Goal: Task Accomplishment & Management: Complete application form

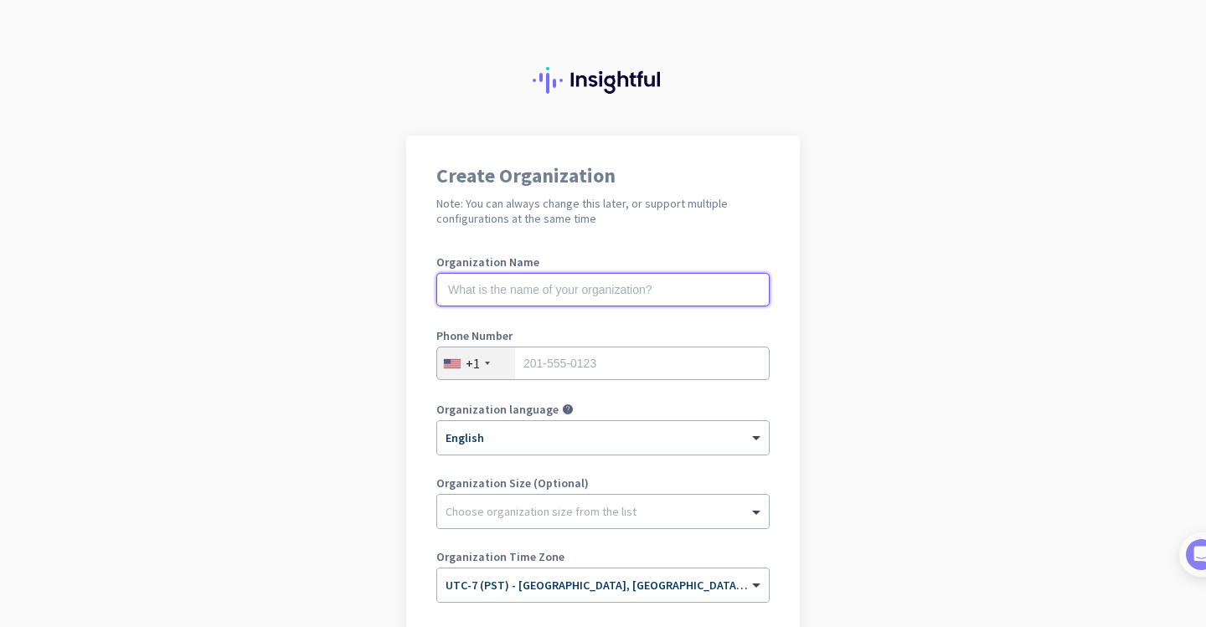
click at [680, 286] on input "text" at bounding box center [602, 289] width 333 height 33
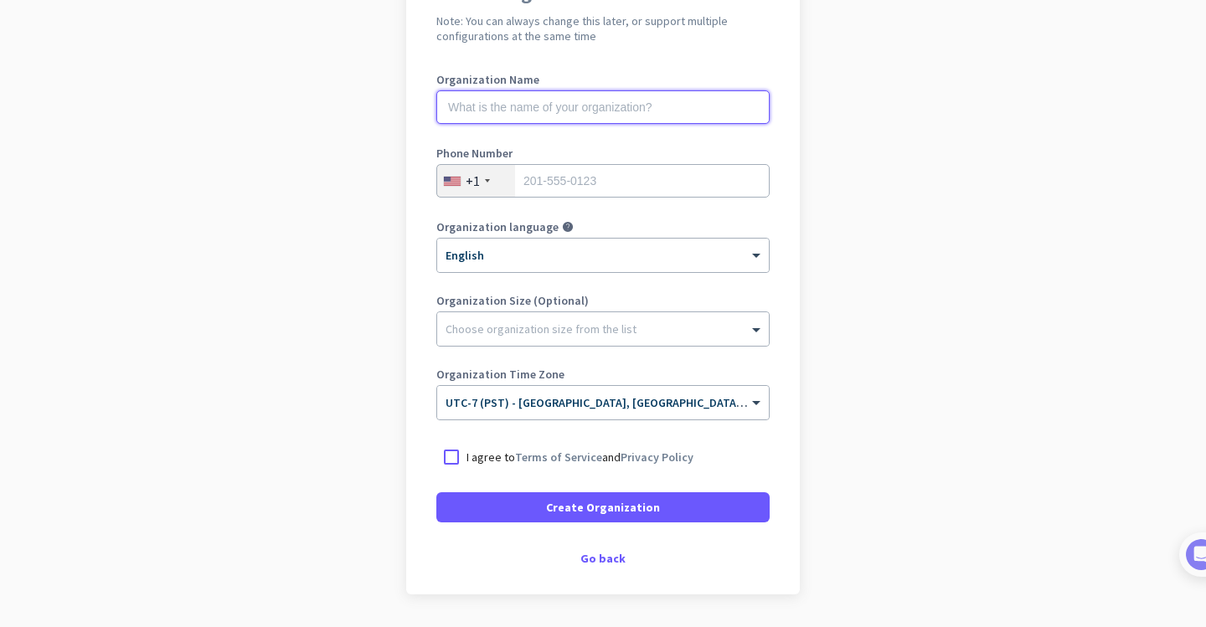
scroll to position [137, 0]
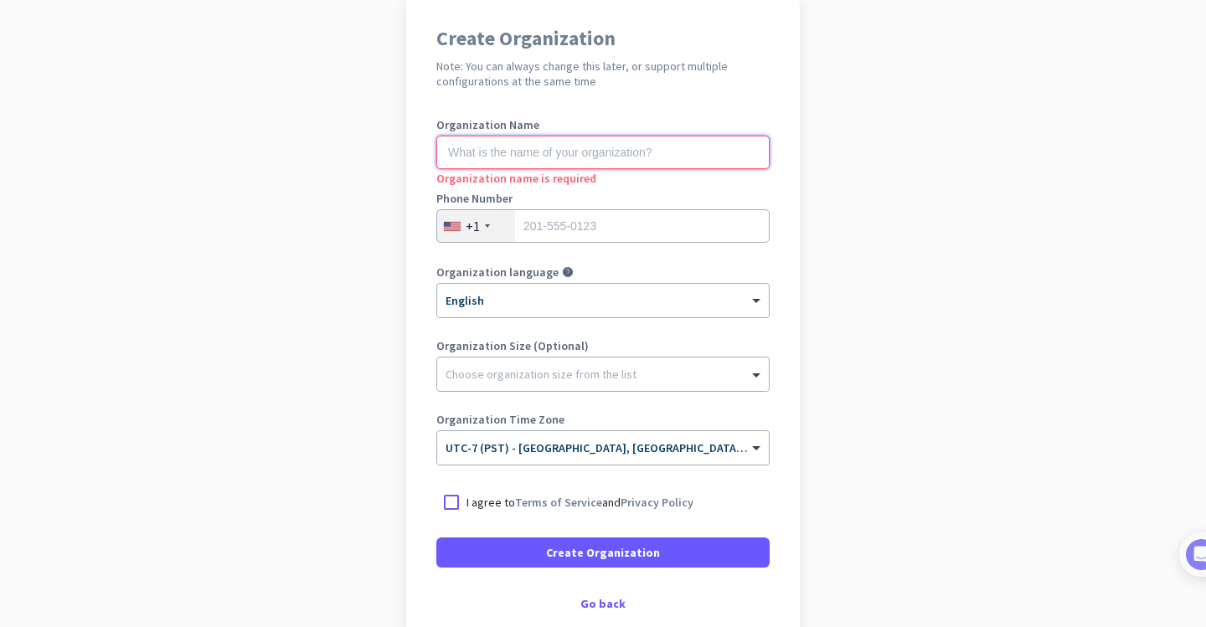
click at [588, 149] on input "text" at bounding box center [602, 152] width 333 height 33
type input "Mercor"
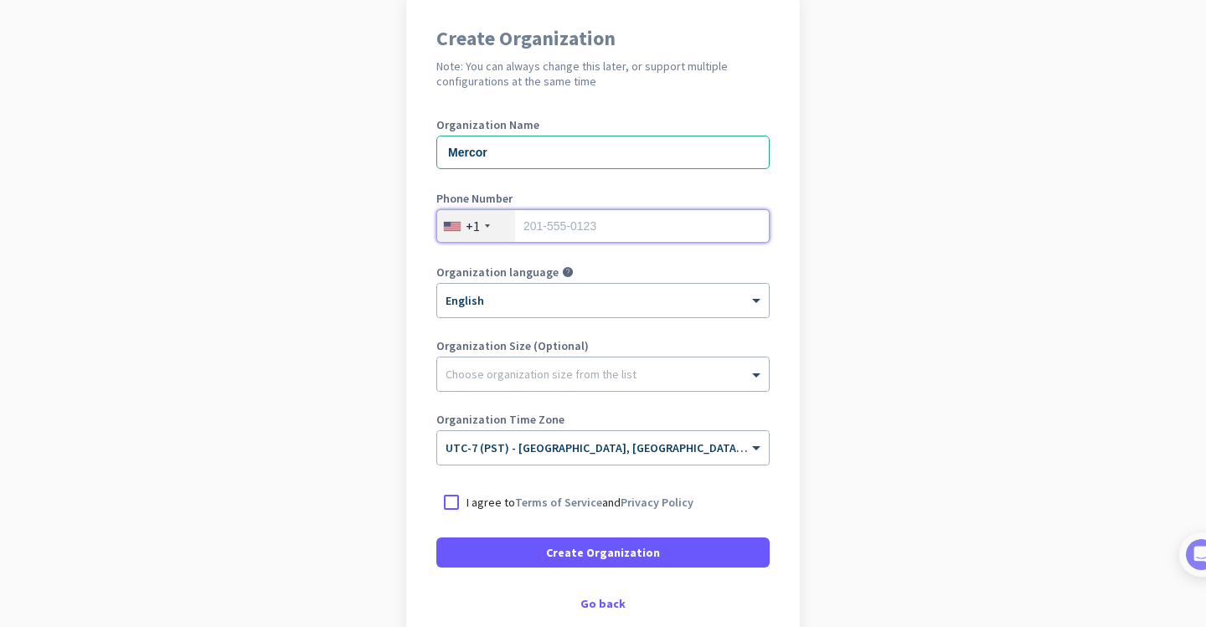
click at [549, 240] on input "tel" at bounding box center [602, 225] width 333 height 33
type input "6692981664"
click at [538, 456] on div "× UTC-7 (PST) - [GEOGRAPHIC_DATA], [GEOGRAPHIC_DATA], [GEOGRAPHIC_DATA][PERSON_…" at bounding box center [603, 447] width 332 height 33
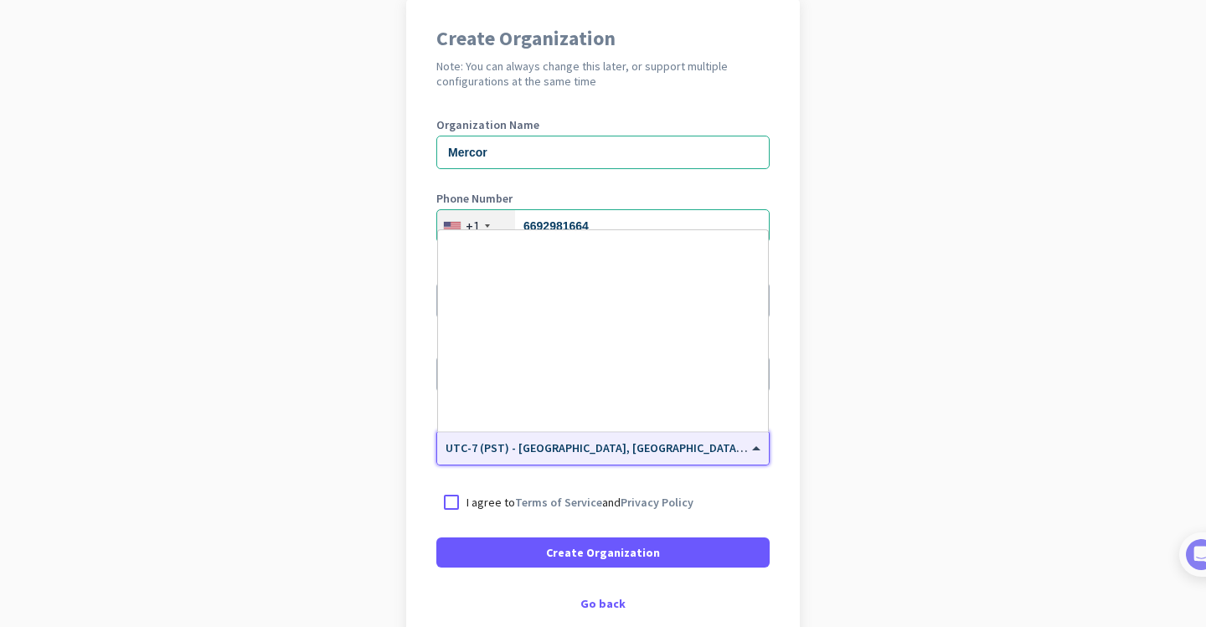
scroll to position [359, 0]
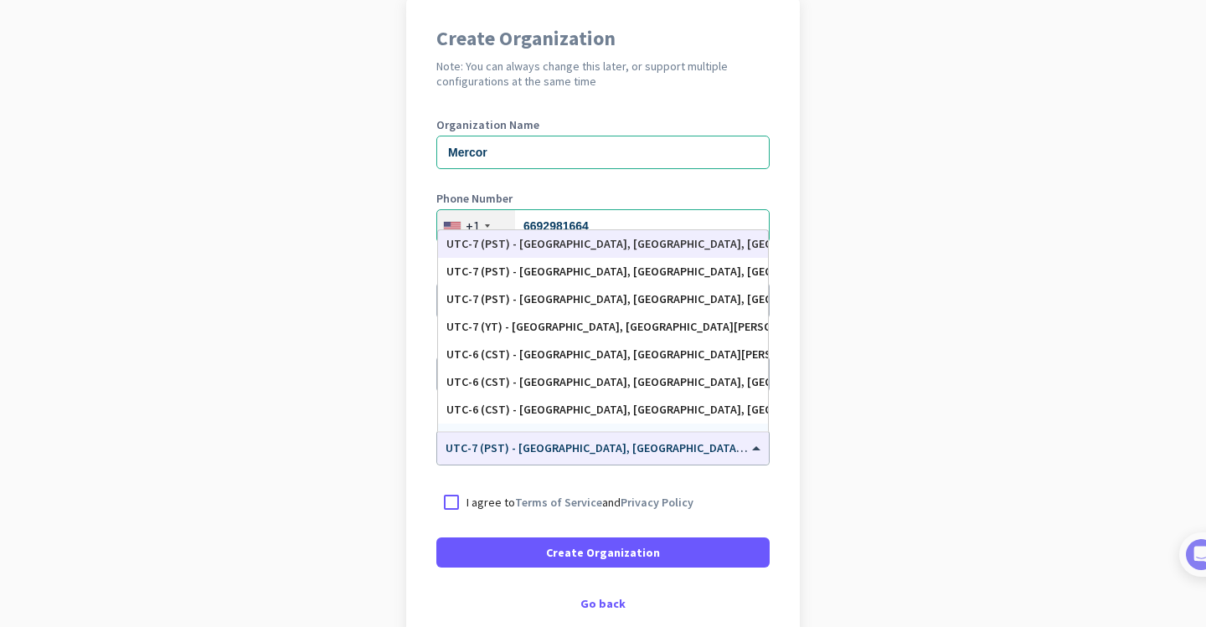
click at [418, 507] on div "Create Organization Note: You can always change this later, or support multiple…" at bounding box center [603, 318] width 394 height 641
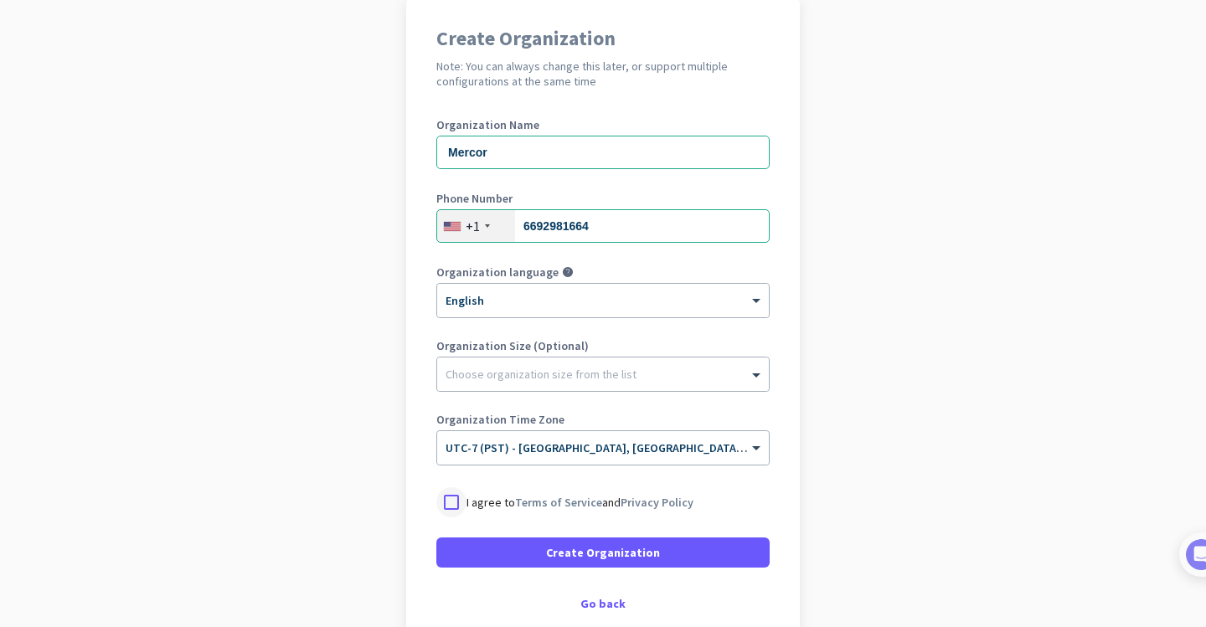
click at [454, 506] on div at bounding box center [451, 502] width 30 height 30
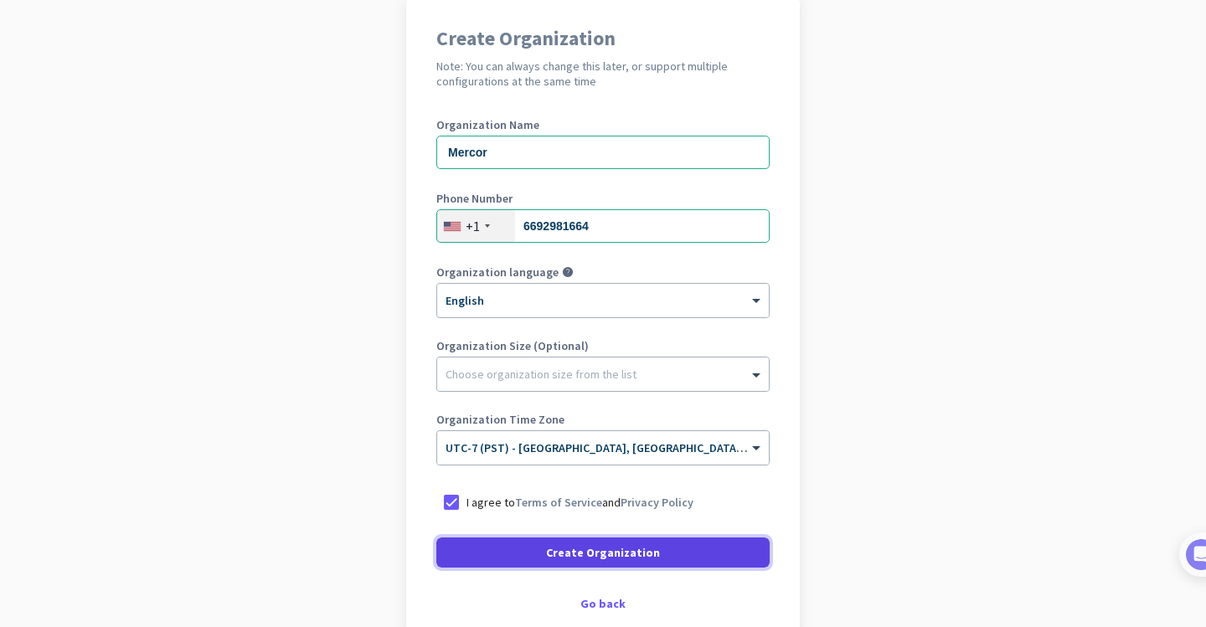
click at [465, 549] on span at bounding box center [602, 553] width 333 height 40
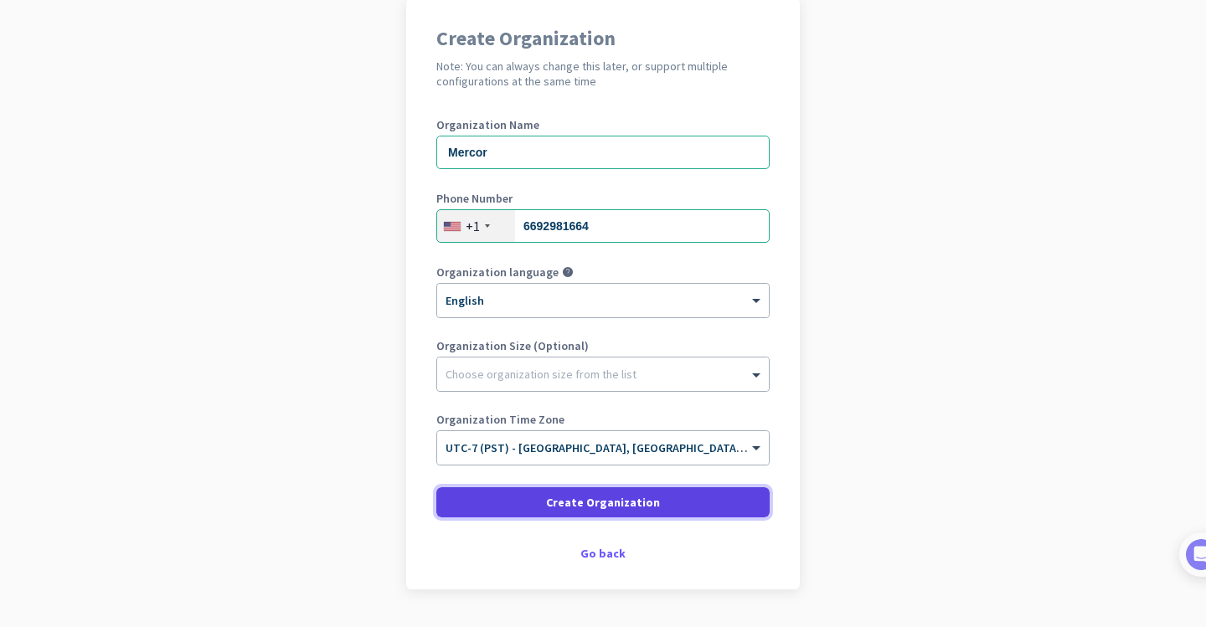
scroll to position [134, 0]
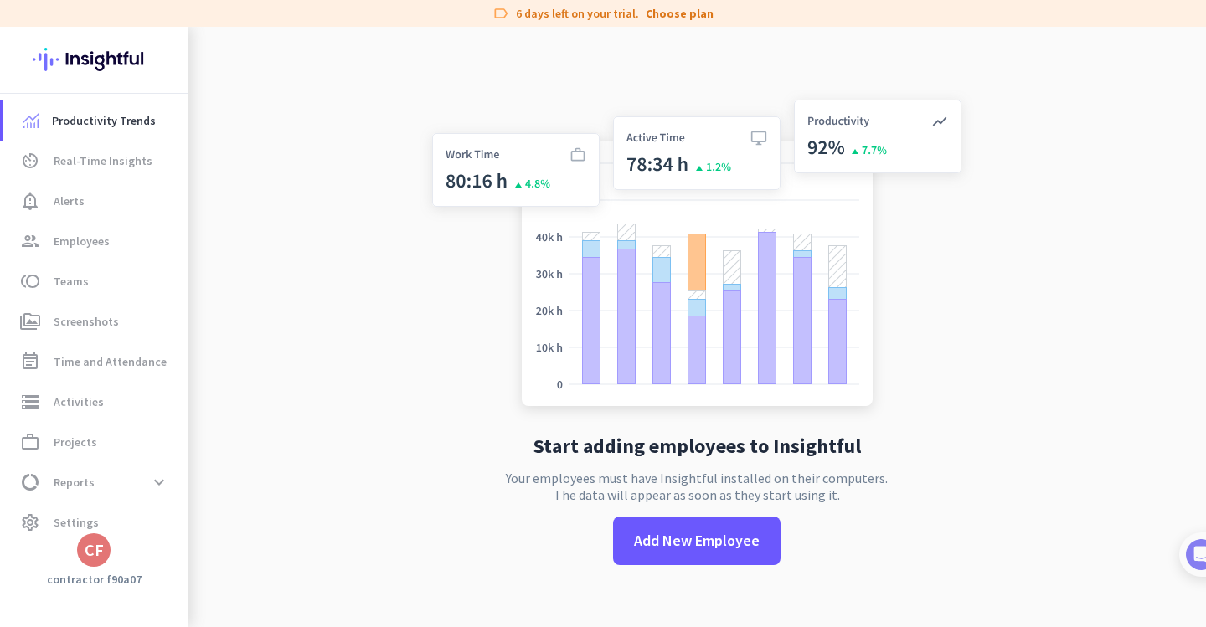
click at [127, 83] on img at bounding box center [94, 59] width 122 height 65
click at [96, 174] on link "av_timer Real-Time Insights" at bounding box center [95, 161] width 184 height 40
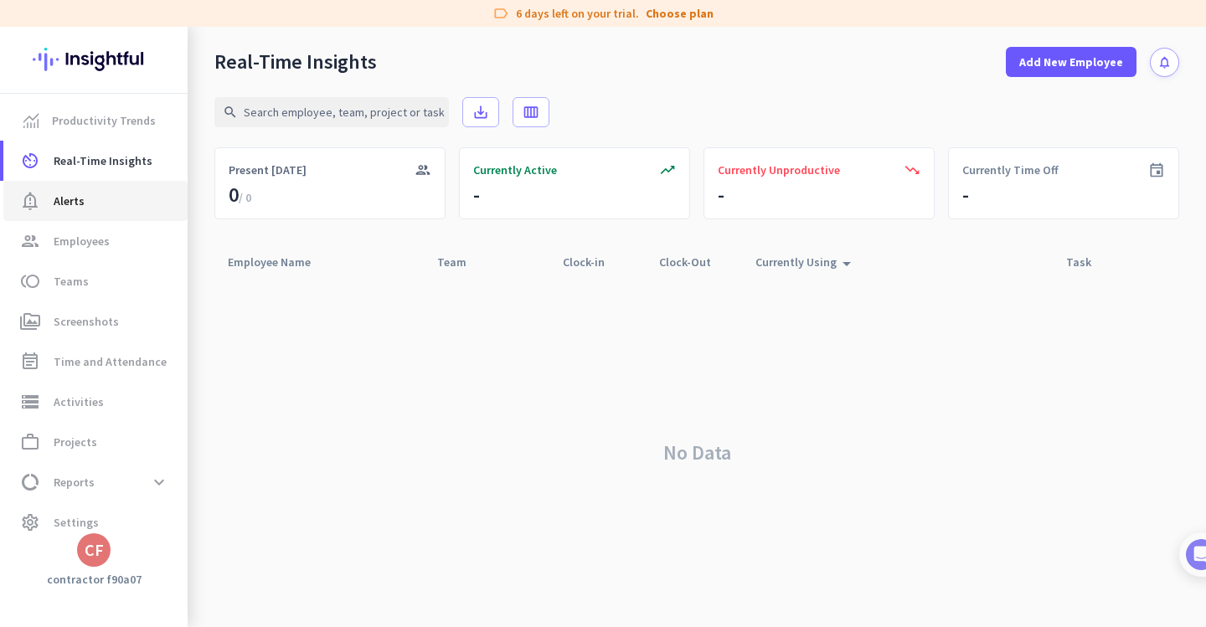
click at [106, 194] on span "notification_important Alerts" at bounding box center [95, 201] width 157 height 20
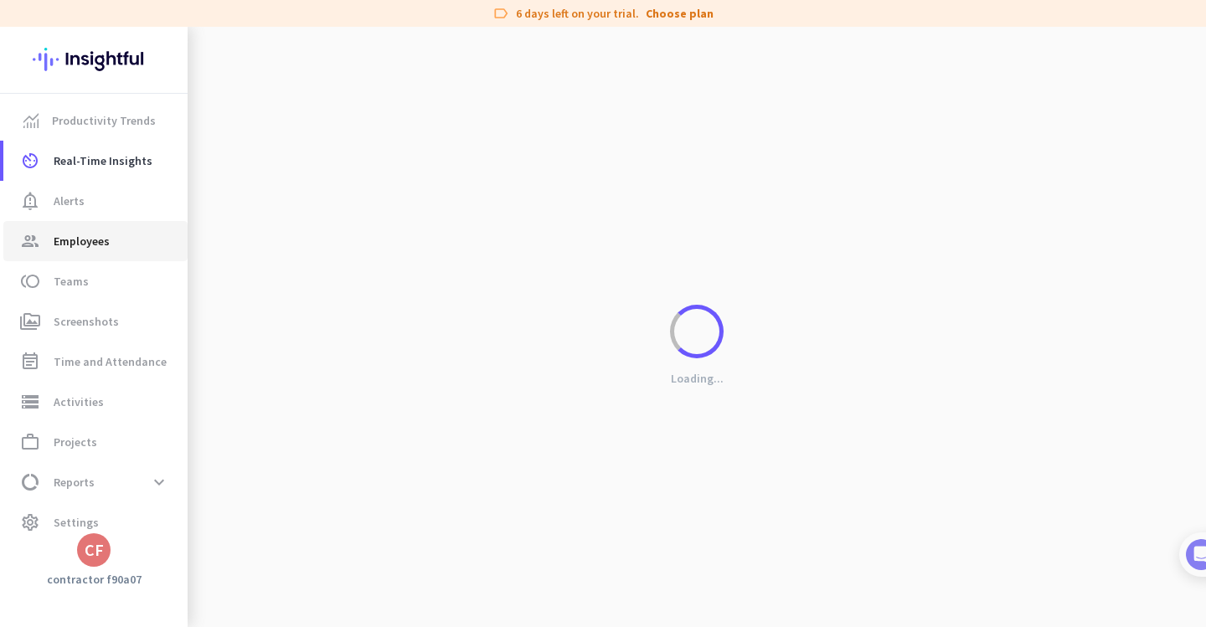
click at [95, 234] on span "Employees" at bounding box center [82, 241] width 56 height 20
